Goal: Task Accomplishment & Management: Manage account settings

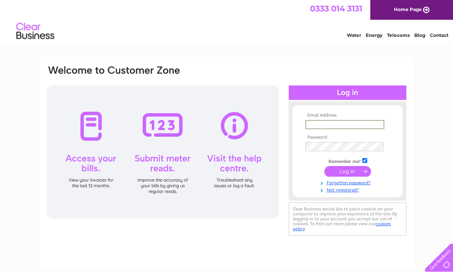
type input "Info@mrtowbar.co.uk"
click at [348, 172] on input "submit" at bounding box center [348, 170] width 47 height 11
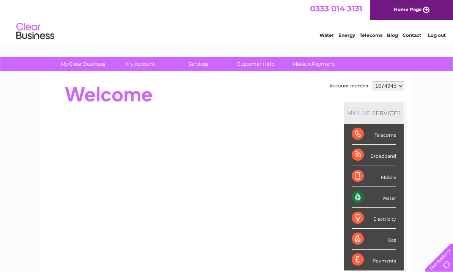
click at [388, 198] on div "Water" at bounding box center [374, 197] width 44 height 21
click at [389, 198] on div "Water" at bounding box center [374, 197] width 44 height 21
click at [364, 194] on div "Water" at bounding box center [374, 197] width 44 height 21
click at [395, 194] on div "Water" at bounding box center [374, 197] width 44 height 21
click at [395, 198] on div "Water" at bounding box center [374, 197] width 44 height 21
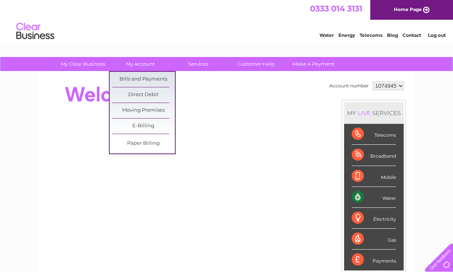
click at [161, 79] on link "Bills and Payments" at bounding box center [143, 79] width 63 height 15
click at [163, 77] on link "Bills and Payments" at bounding box center [143, 79] width 63 height 15
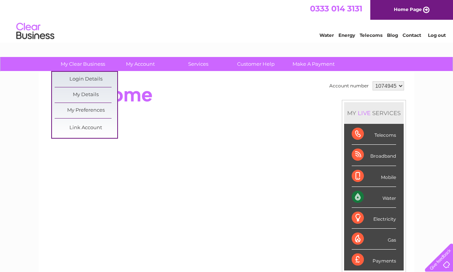
click at [92, 95] on link "My Details" at bounding box center [86, 94] width 63 height 15
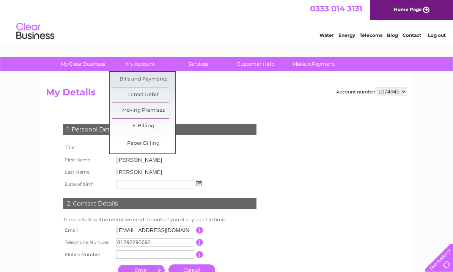
click at [154, 78] on link "Bills and Payments" at bounding box center [143, 79] width 63 height 15
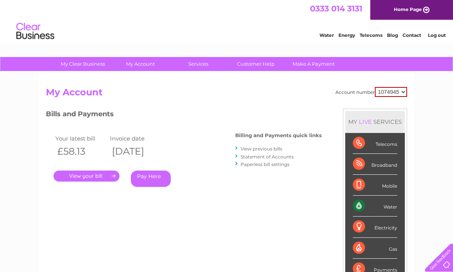
click at [102, 176] on link "." at bounding box center [87, 175] width 66 height 11
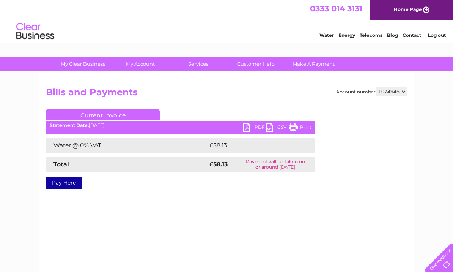
click at [250, 130] on link "PDF" at bounding box center [254, 128] width 23 height 11
